Goal: Task Accomplishment & Management: Manage account settings

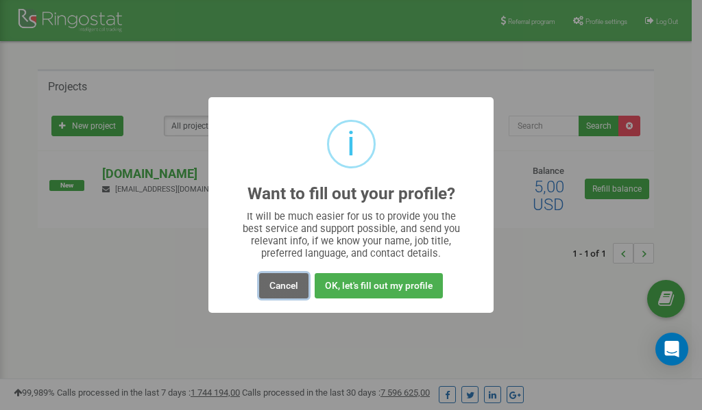
click at [271, 286] on button "Cancel" at bounding box center [283, 285] width 49 height 25
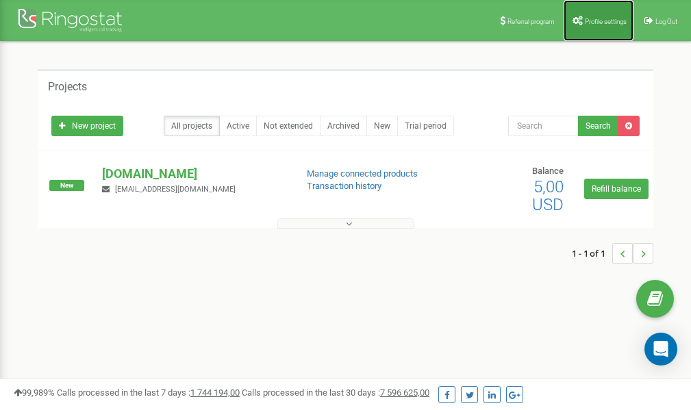
click at [585, 21] on span "Profile settings" at bounding box center [606, 22] width 42 height 8
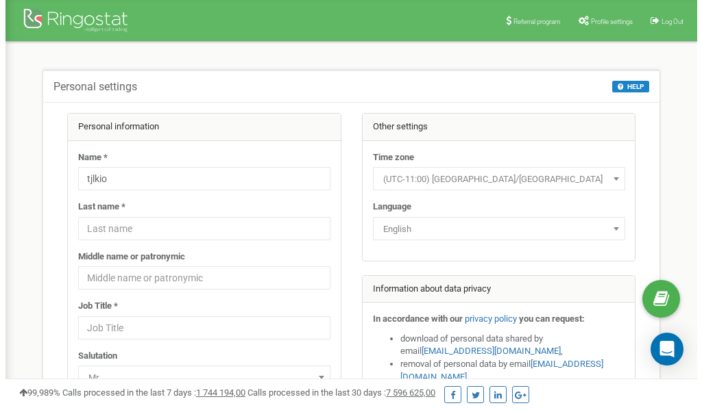
scroll to position [69, 0]
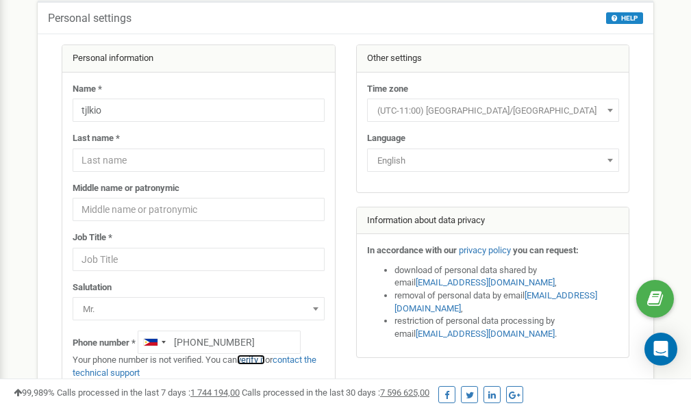
click at [259, 358] on link "verify it" at bounding box center [251, 360] width 28 height 10
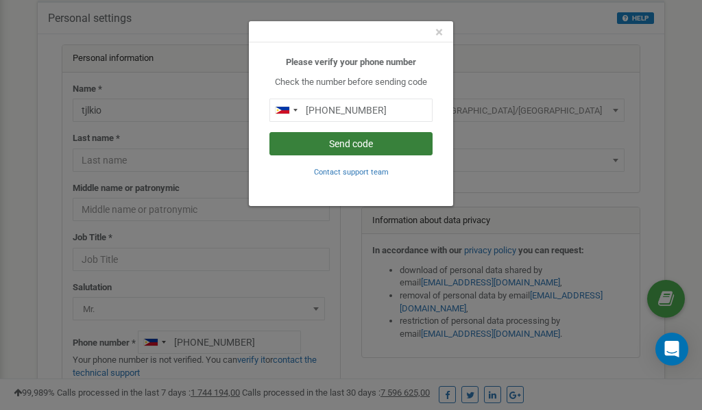
click at [324, 144] on button "Send code" at bounding box center [350, 143] width 163 height 23
